Goal: Task Accomplishment & Management: Manage account settings

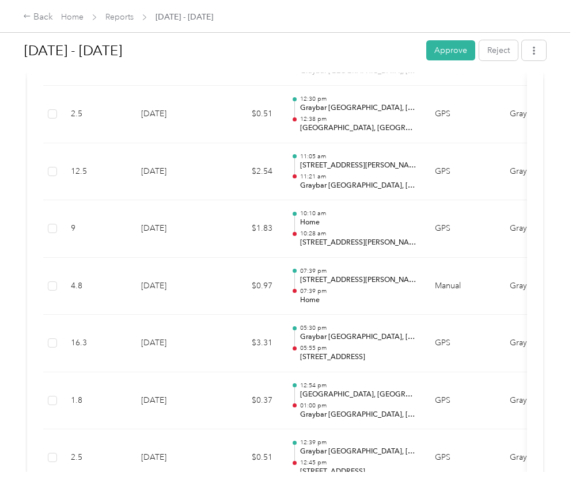
scroll to position [2072, 0]
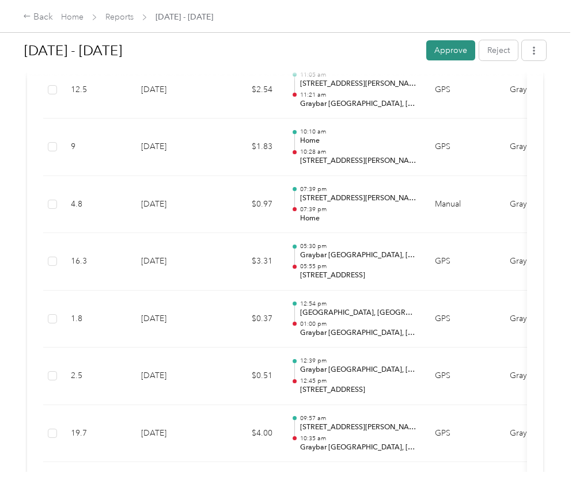
click at [455, 44] on button "Approve" at bounding box center [450, 50] width 49 height 20
